Goal: Navigation & Orientation: Find specific page/section

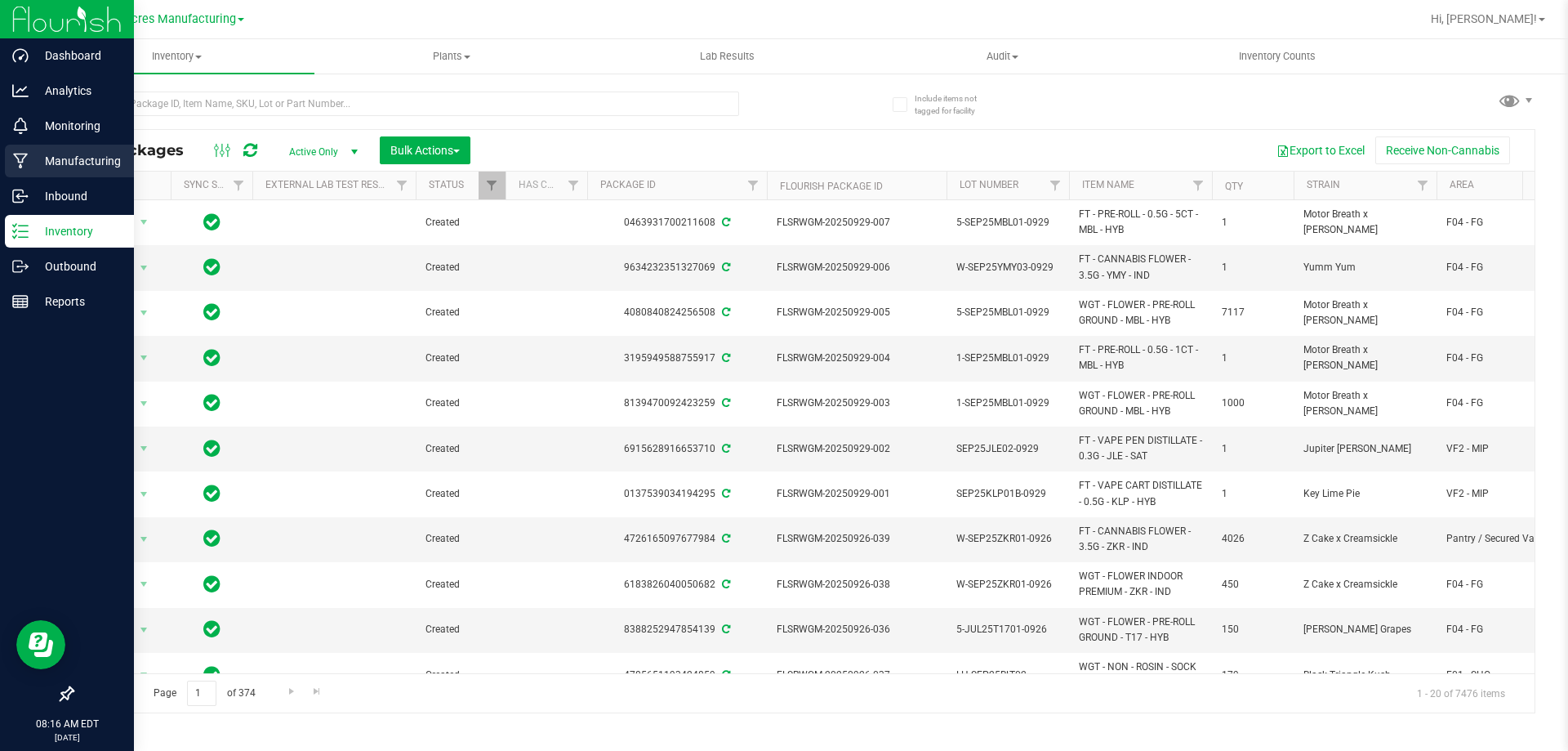
click at [71, 151] on p "Manufacturing" at bounding box center [77, 161] width 98 height 20
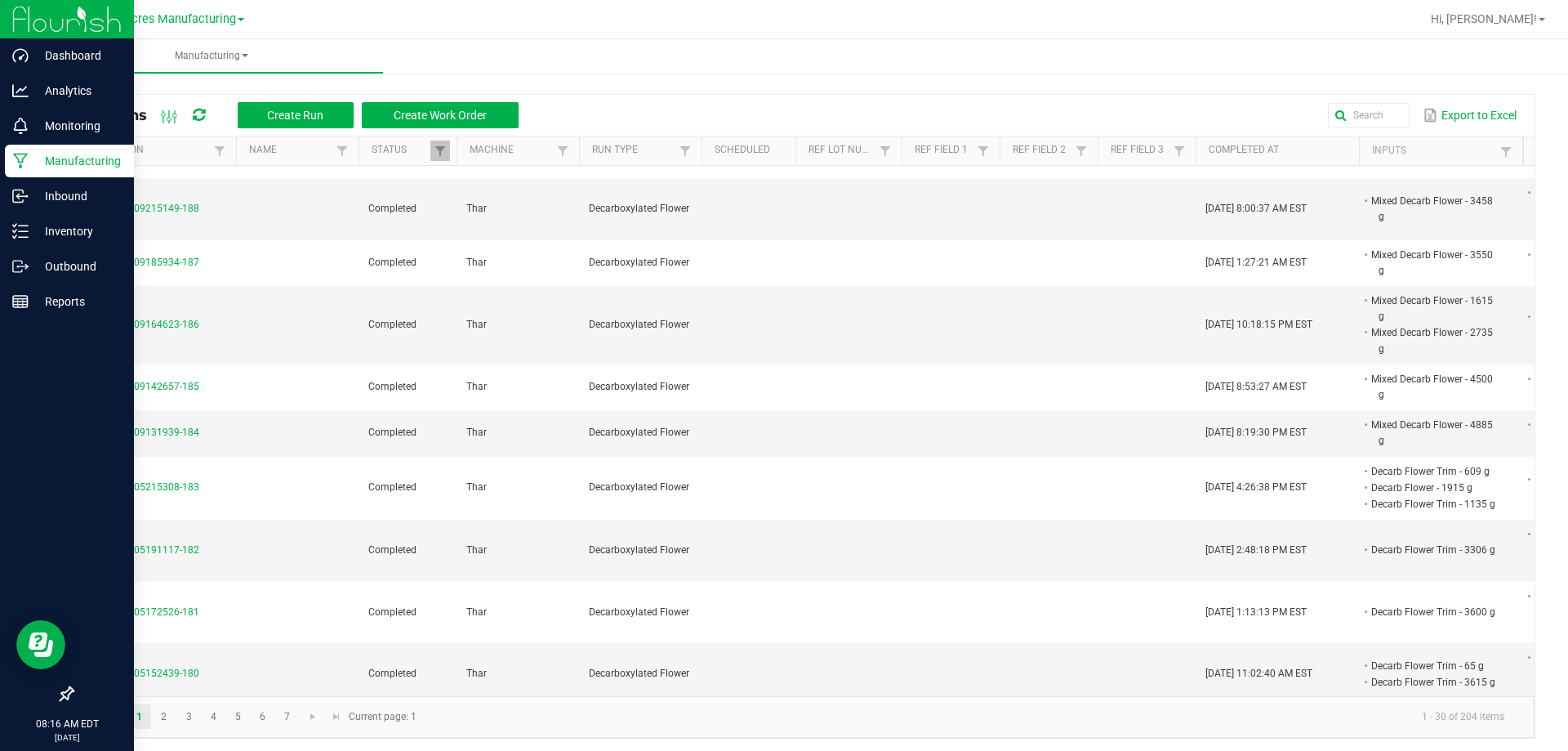
scroll to position [1144, 0]
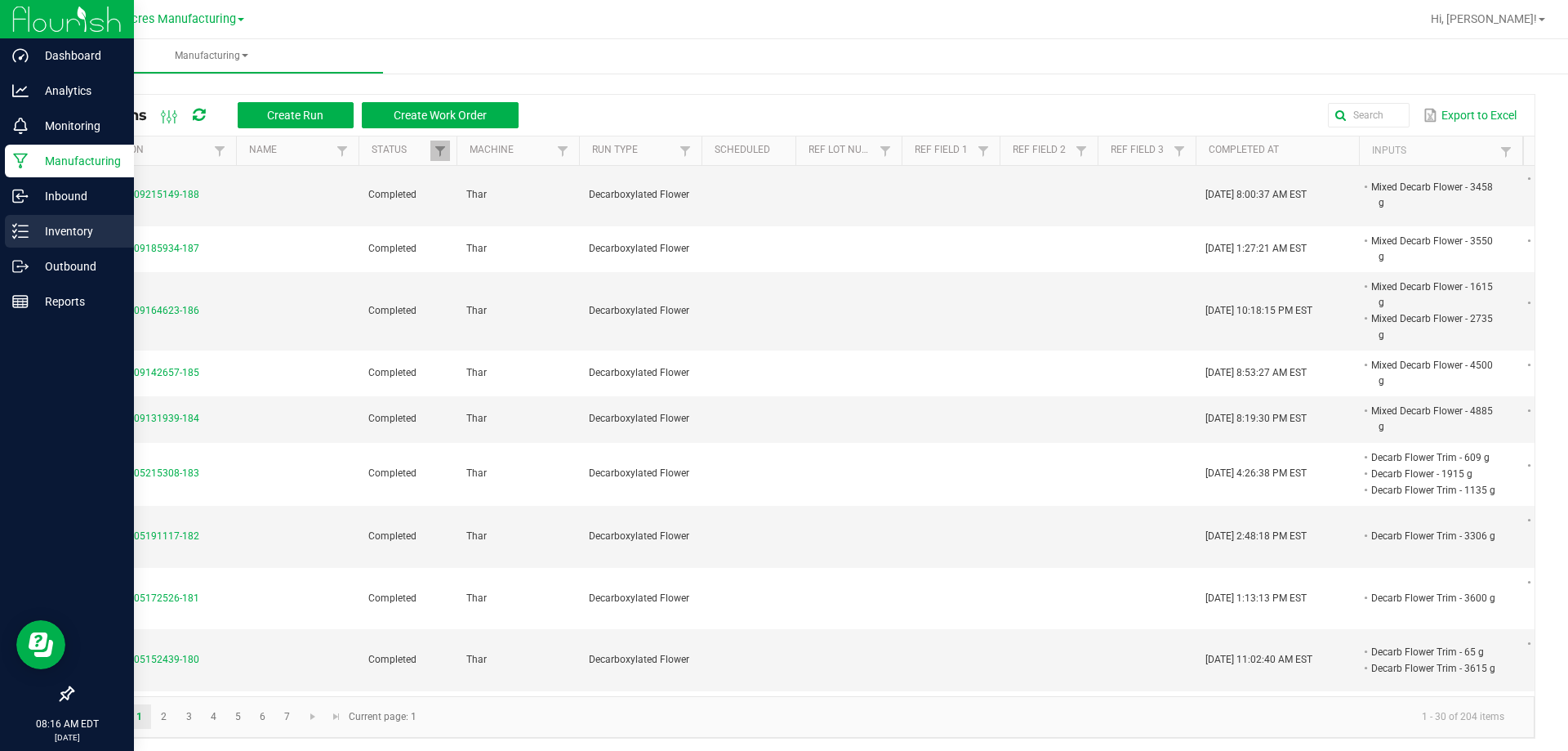
click at [50, 232] on p "Inventory" at bounding box center [77, 231] width 98 height 20
